Goal: Transaction & Acquisition: Purchase product/service

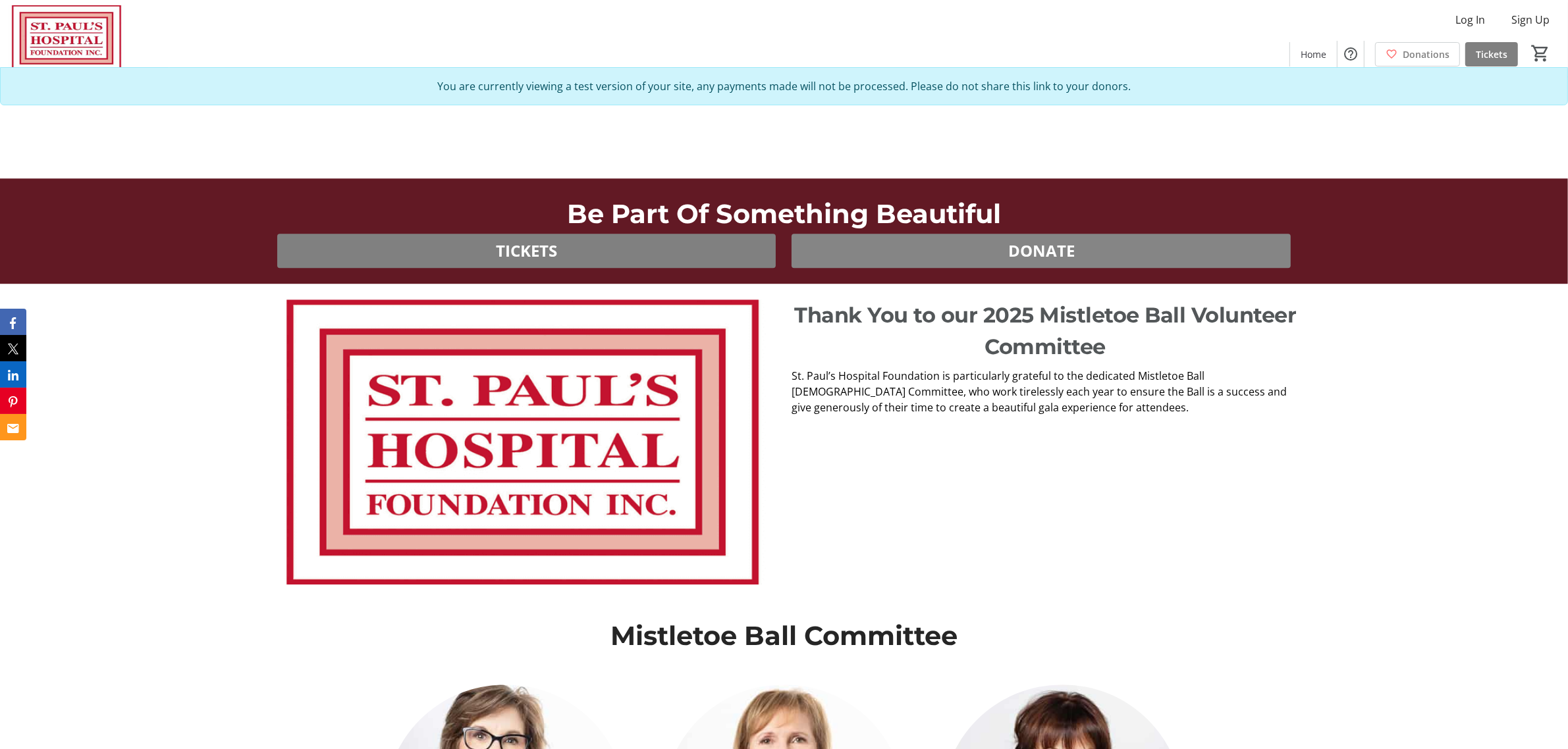
scroll to position [4609, 0]
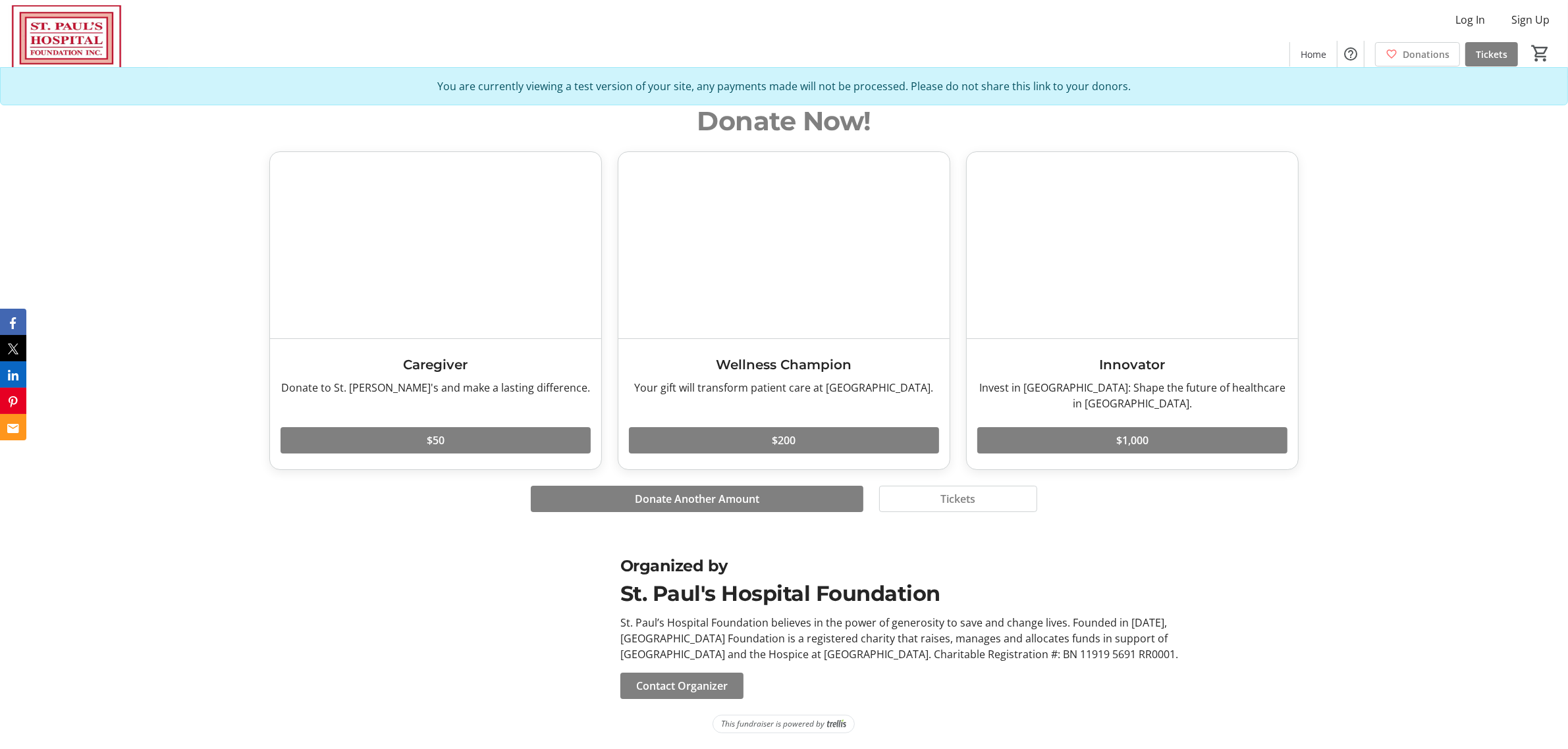
drag, startPoint x: 1184, startPoint y: 290, endPoint x: 1213, endPoint y: 413, distance: 126.4
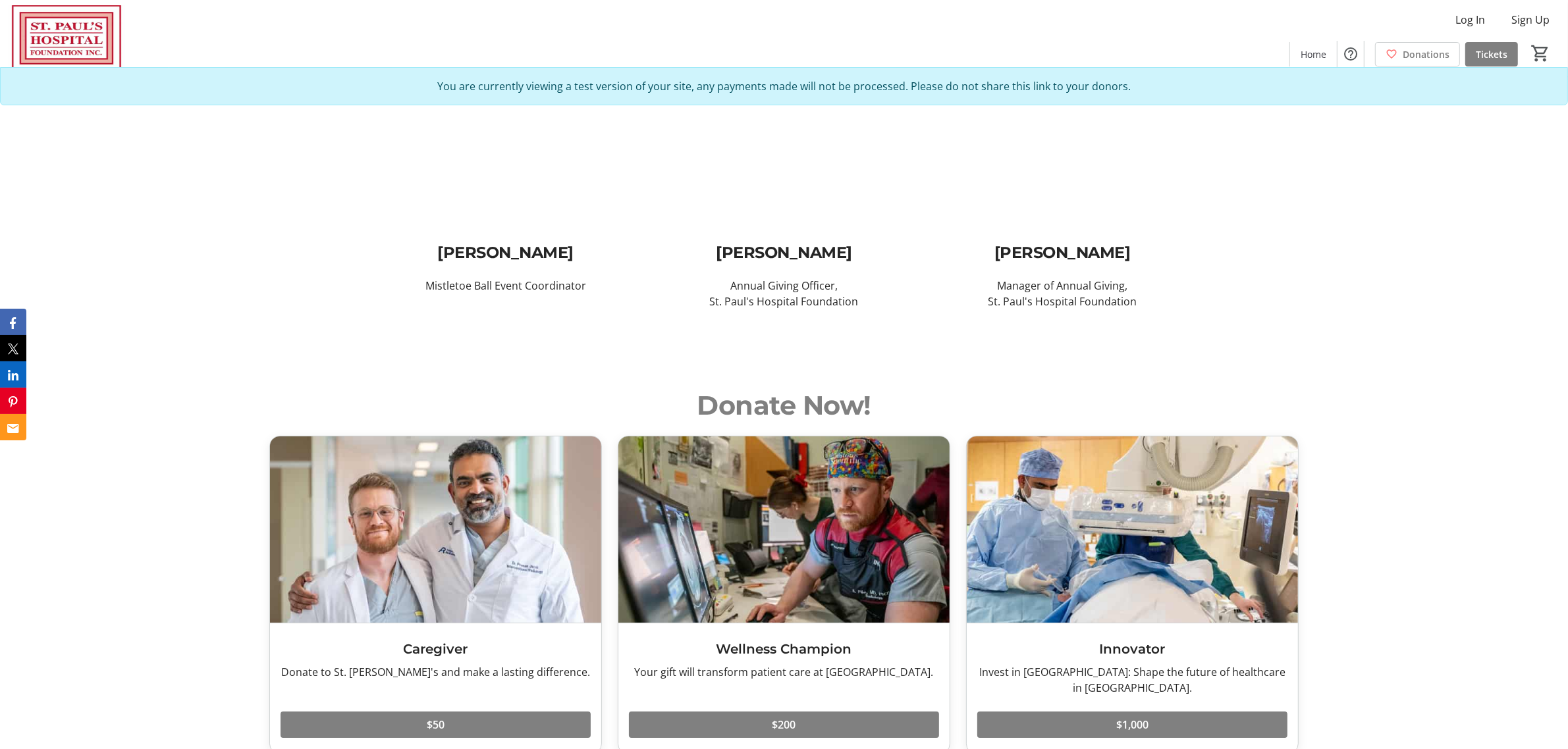
scroll to position [6318, 0]
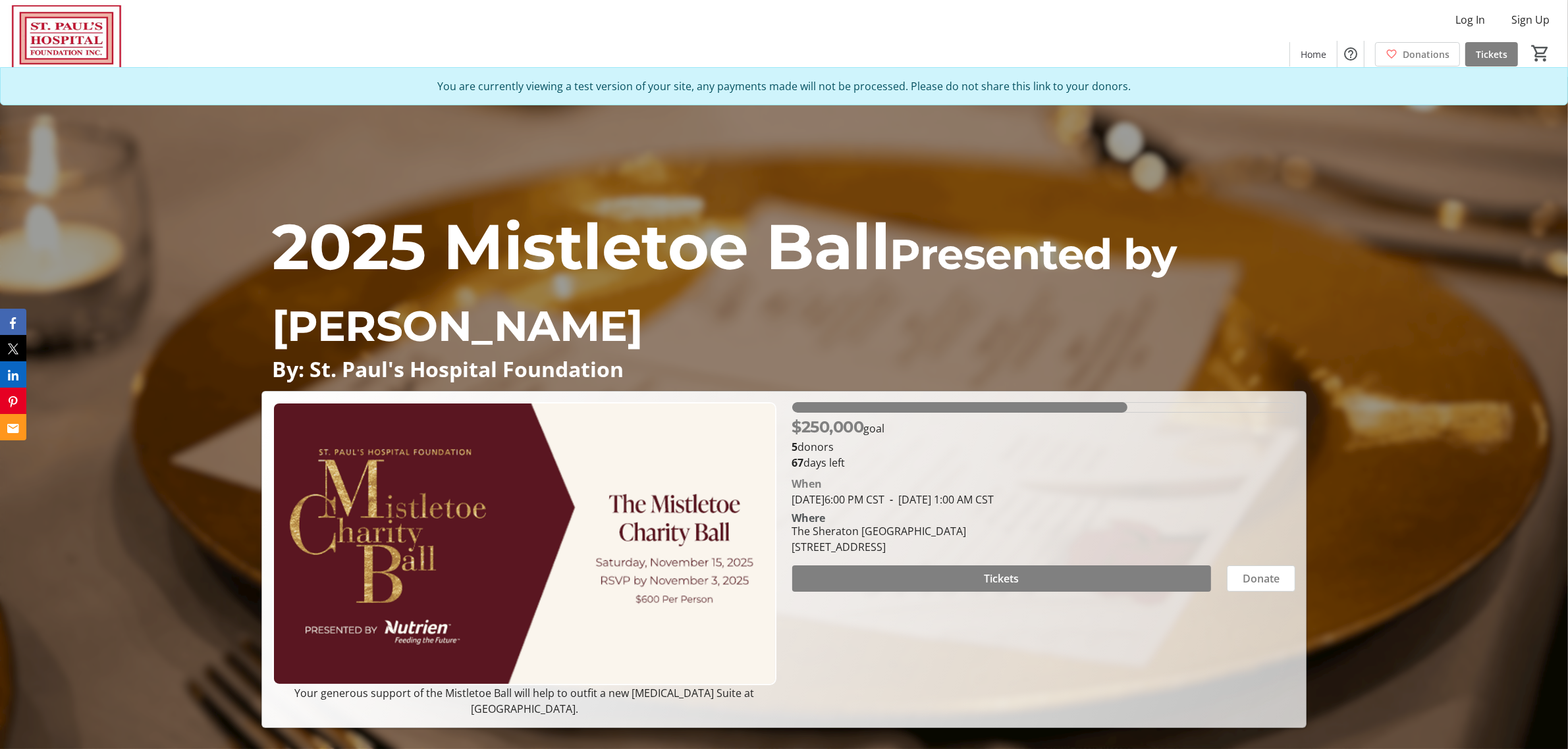
drag, startPoint x: 1417, startPoint y: 474, endPoint x: 1378, endPoint y: 171, distance: 305.5
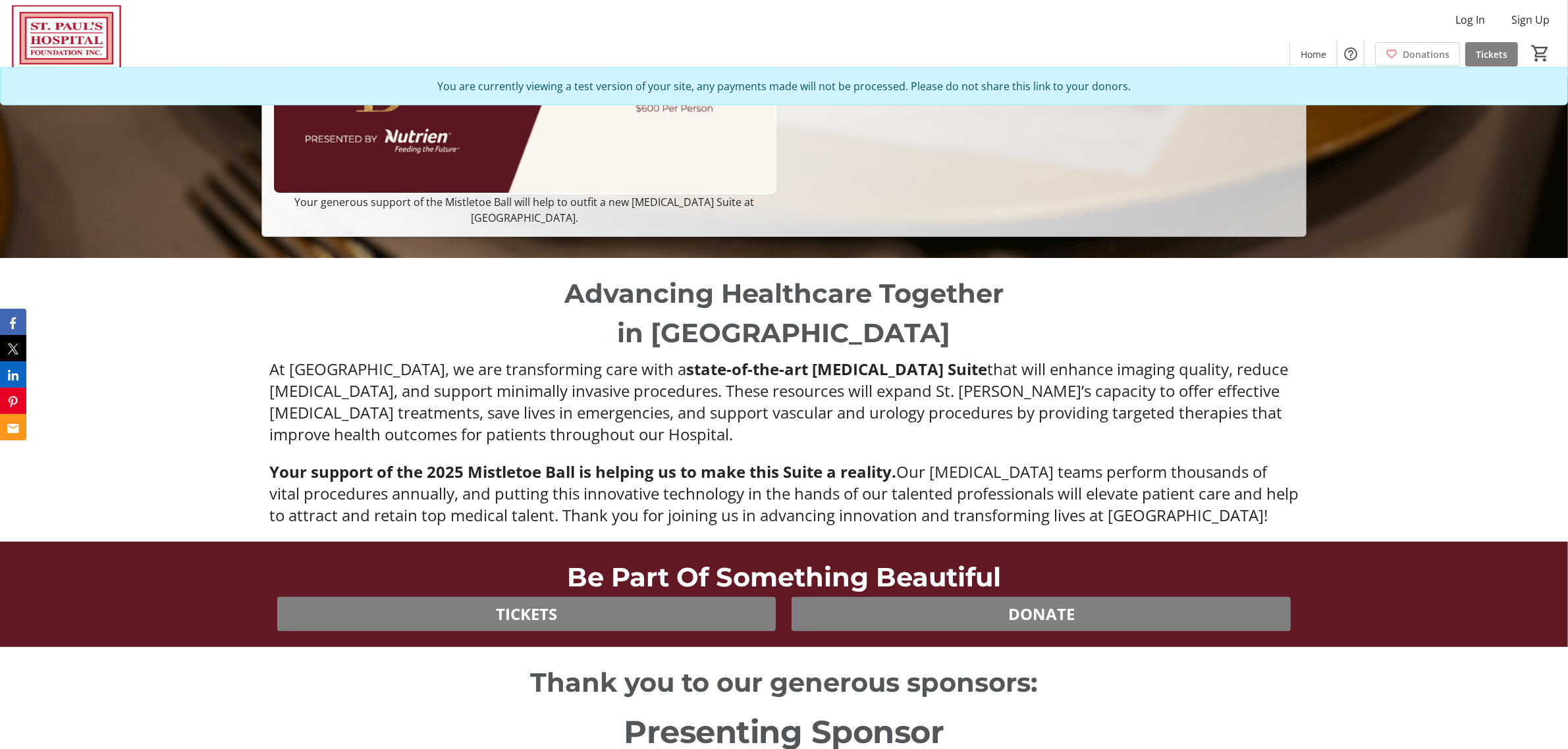
scroll to position [803, 0]
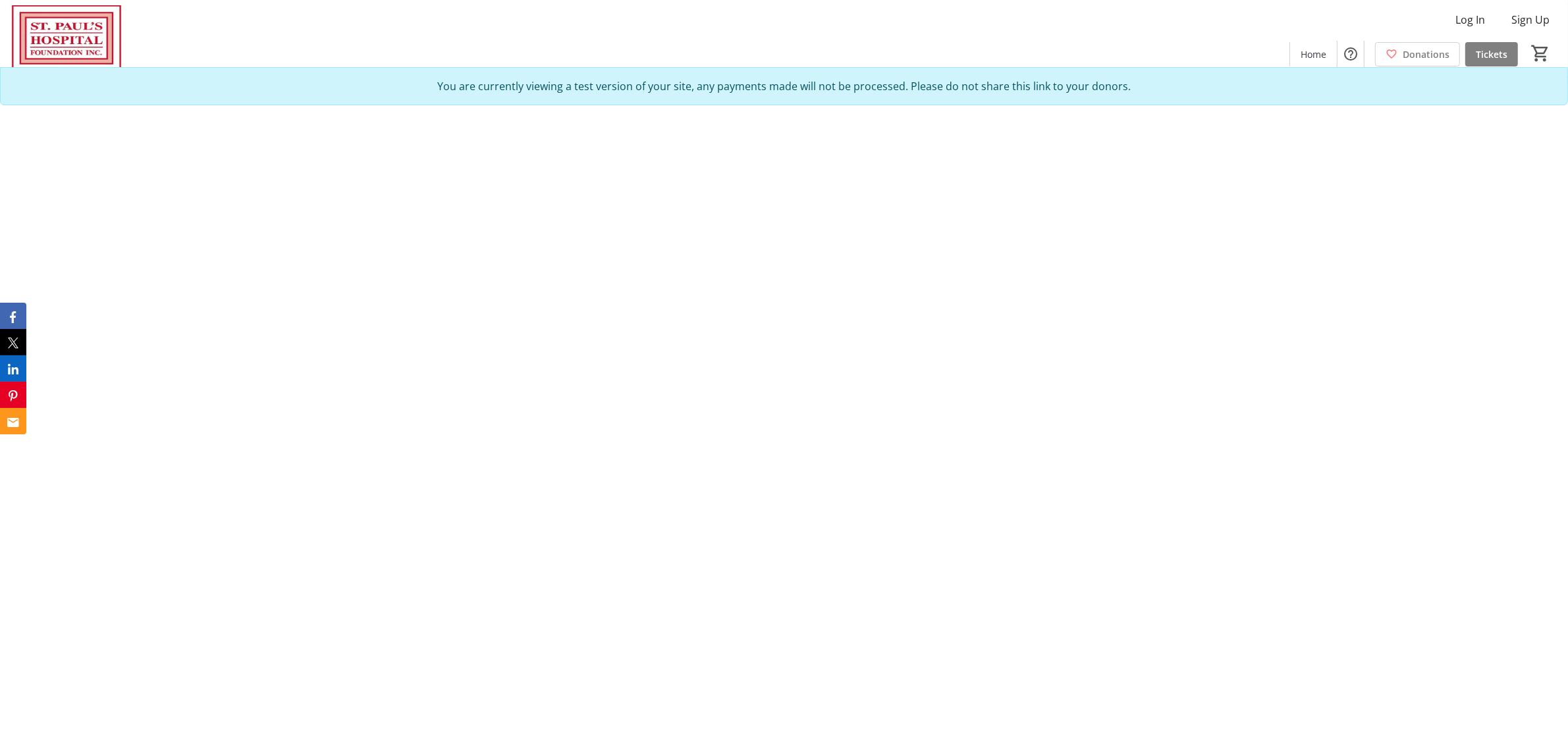
click at [1095, 211] on div at bounding box center [784, 368] width 1568 height 737
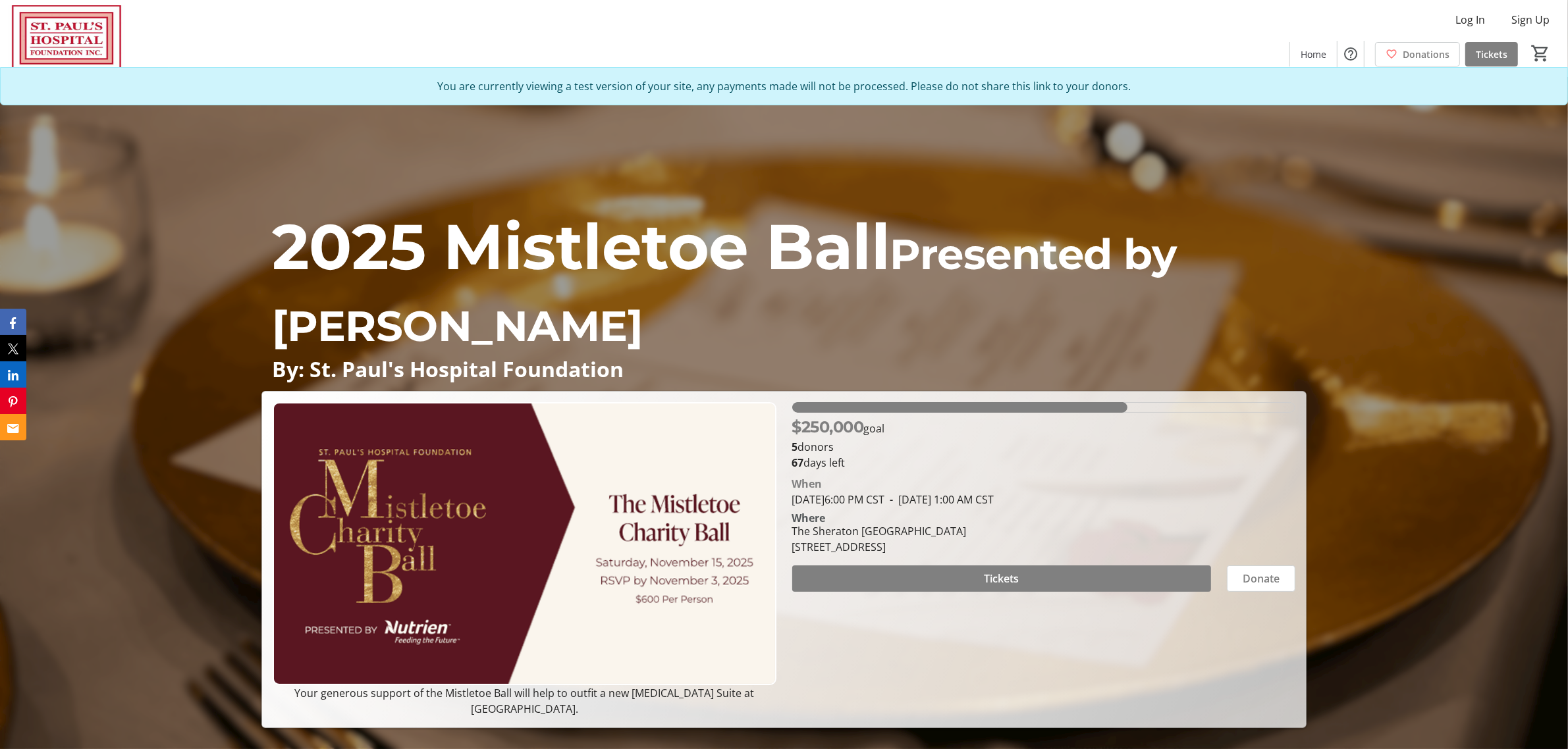
click at [1095, 211] on p "2025 Mistletoe Ball Presented by Nutrien" at bounding box center [784, 278] width 1024 height 158
click at [1124, 209] on p "2025 Mistletoe Ball Presented by Nutrien" at bounding box center [784, 278] width 1024 height 158
click at [1291, 301] on p "2025 Mistletoe Ball Presented by Nutrien" at bounding box center [784, 278] width 1024 height 158
click at [1299, 307] on h1 "2025 Mistletoe Ball Presented by Nutrien" at bounding box center [784, 278] width 1045 height 158
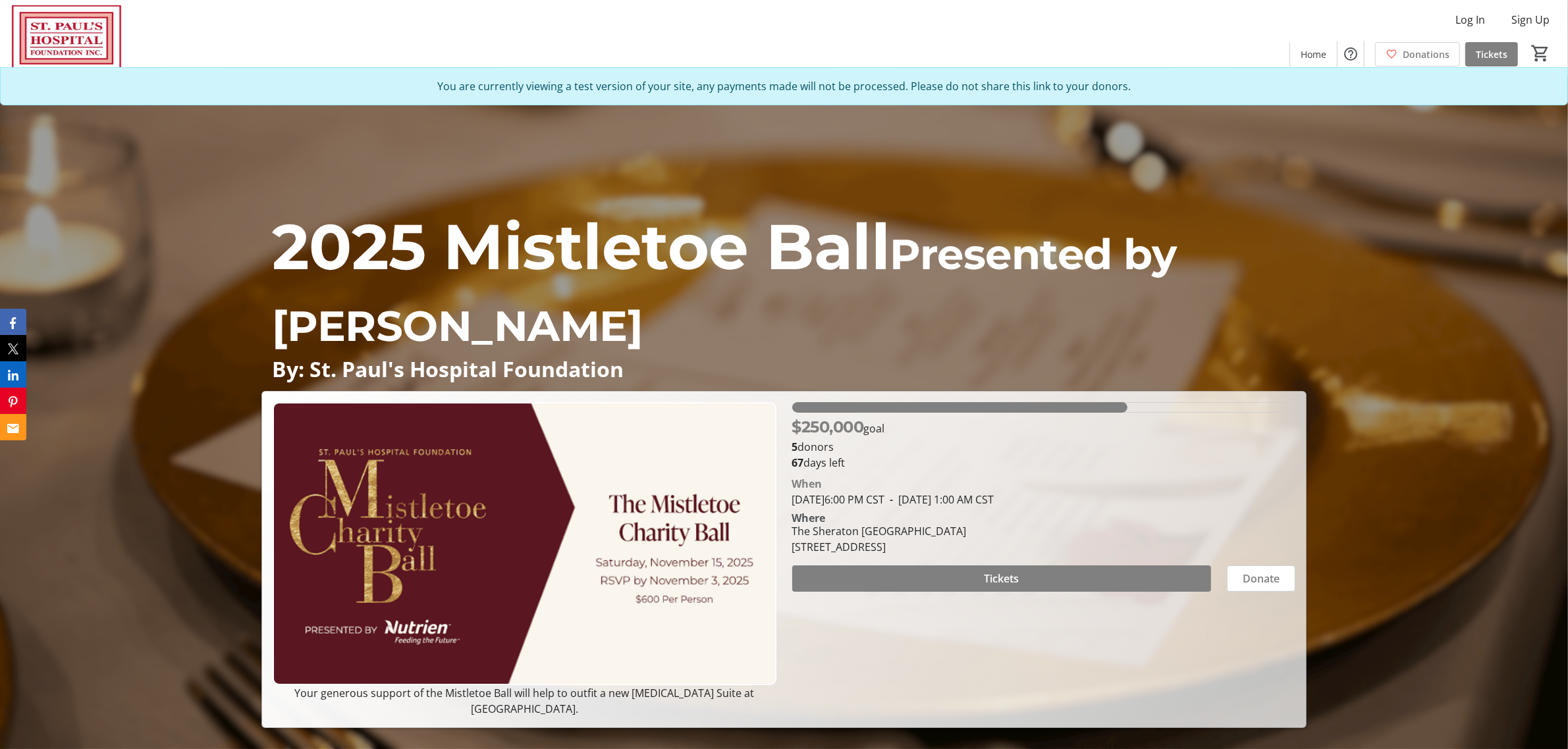
drag, startPoint x: 1287, startPoint y: 235, endPoint x: 1307, endPoint y: 191, distance: 48.3
click at [1294, 221] on p "2025 Mistletoe Ball Presented by Nutrien" at bounding box center [784, 278] width 1024 height 158
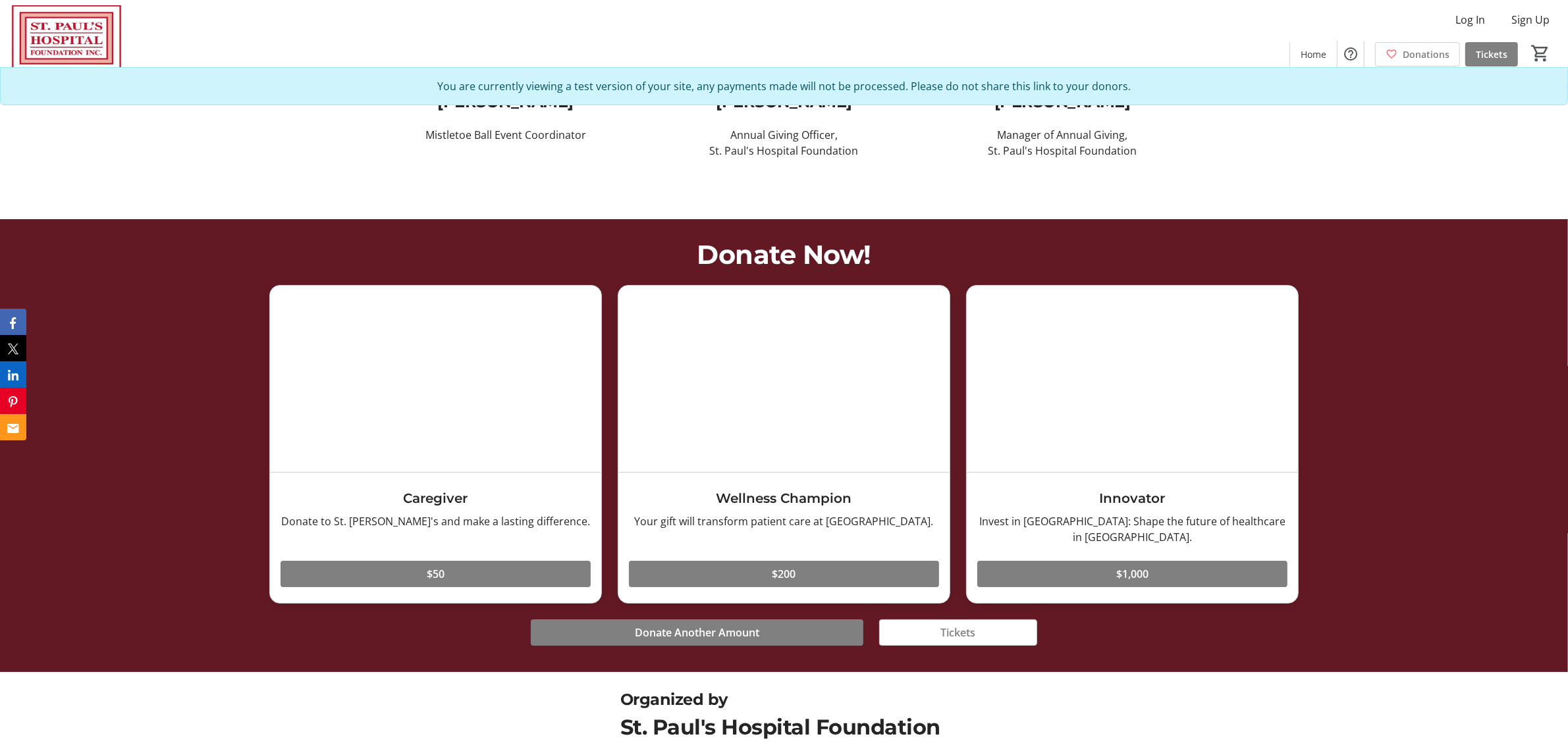
scroll to position [6173, 0]
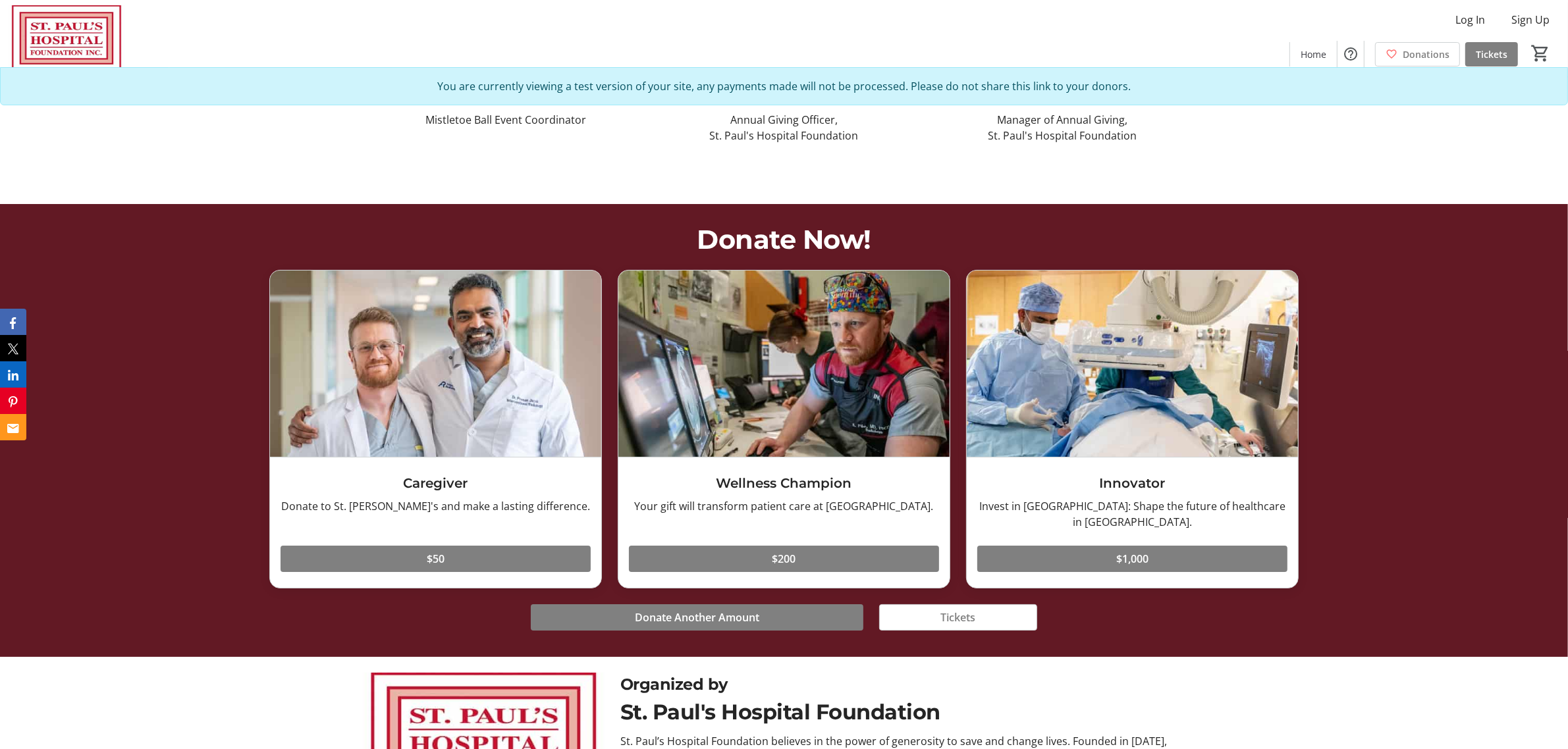
click at [805, 255] on span "Donate Now!" at bounding box center [784, 239] width 174 height 32
click at [1459, 305] on div "Donate Now! Caregiver Donate to St. Paul's and make a lasting difference. Read …" at bounding box center [784, 430] width 1568 height 453
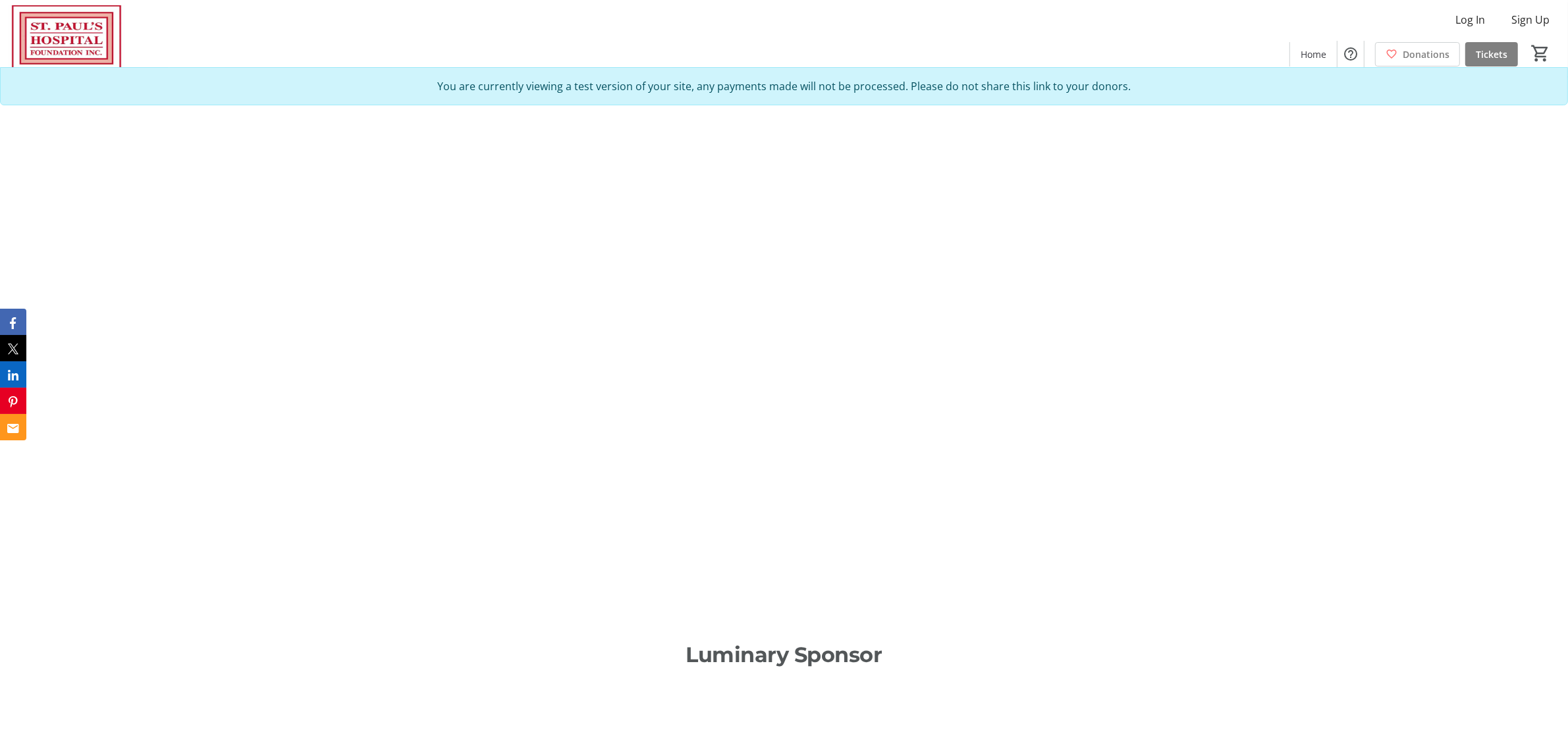
scroll to position [2963, 0]
